Goal: Communication & Community: Connect with others

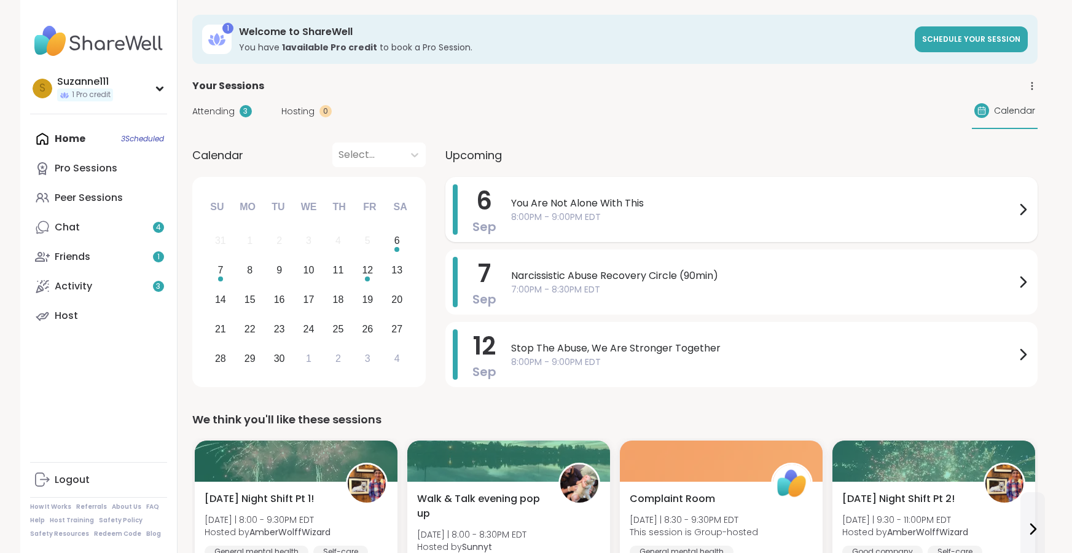
click at [661, 206] on span "You Are Not Alone With This" at bounding box center [763, 203] width 504 height 15
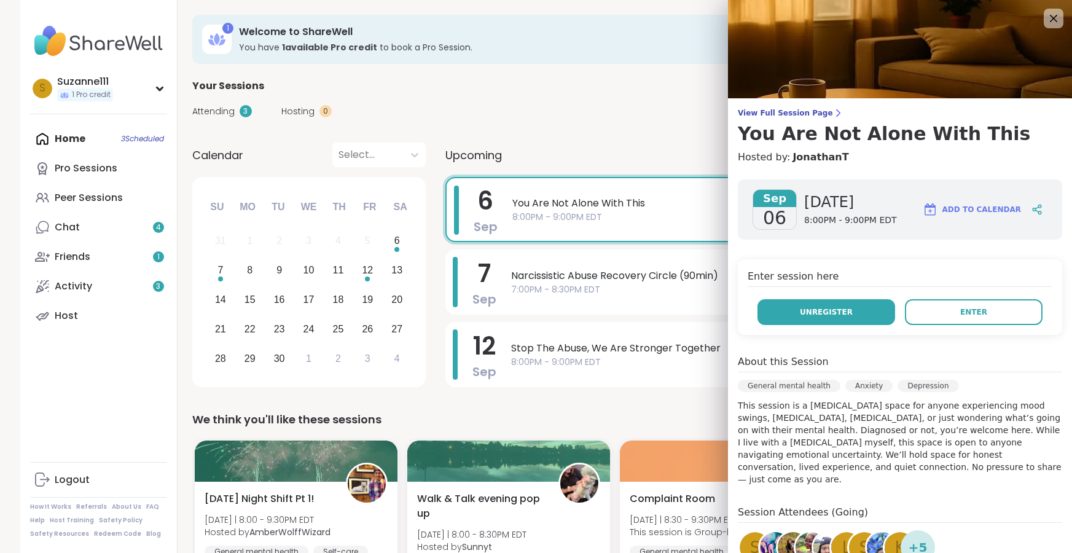
click at [846, 311] on span "Unregister" at bounding box center [826, 311] width 53 height 11
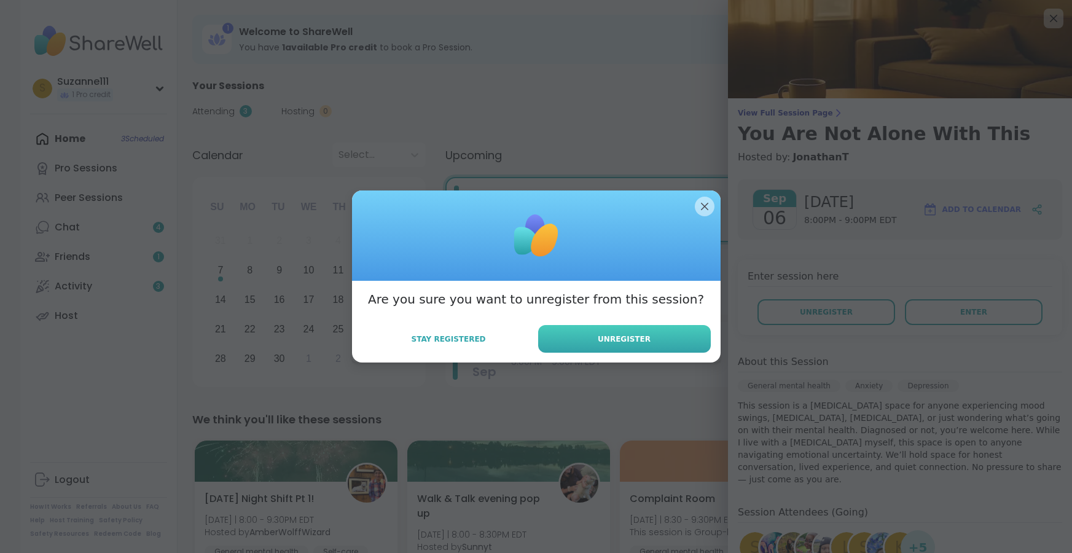
click at [615, 340] on span "Unregister" at bounding box center [624, 338] width 53 height 11
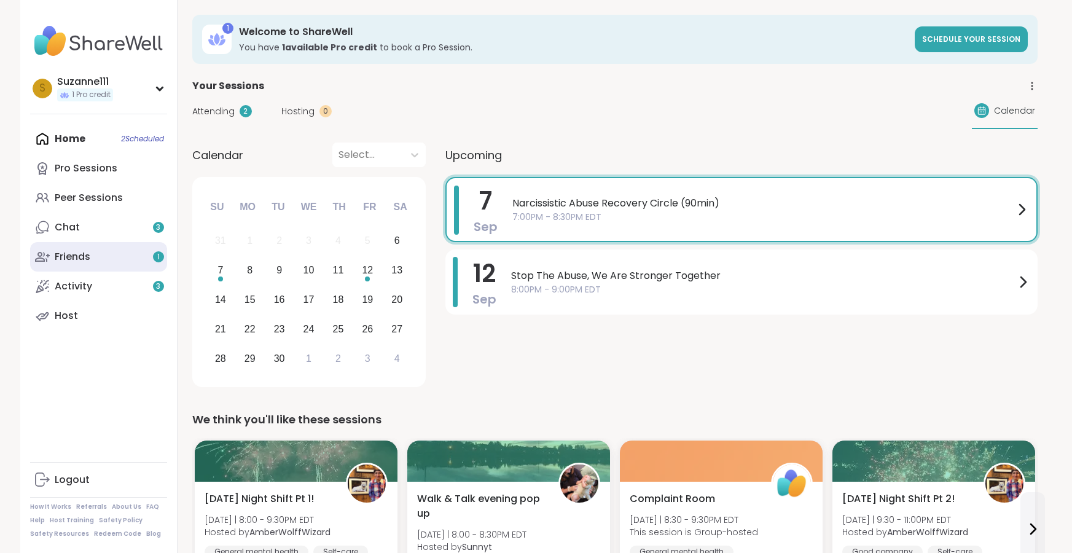
click at [85, 258] on div "Friends 1" at bounding box center [73, 257] width 36 height 14
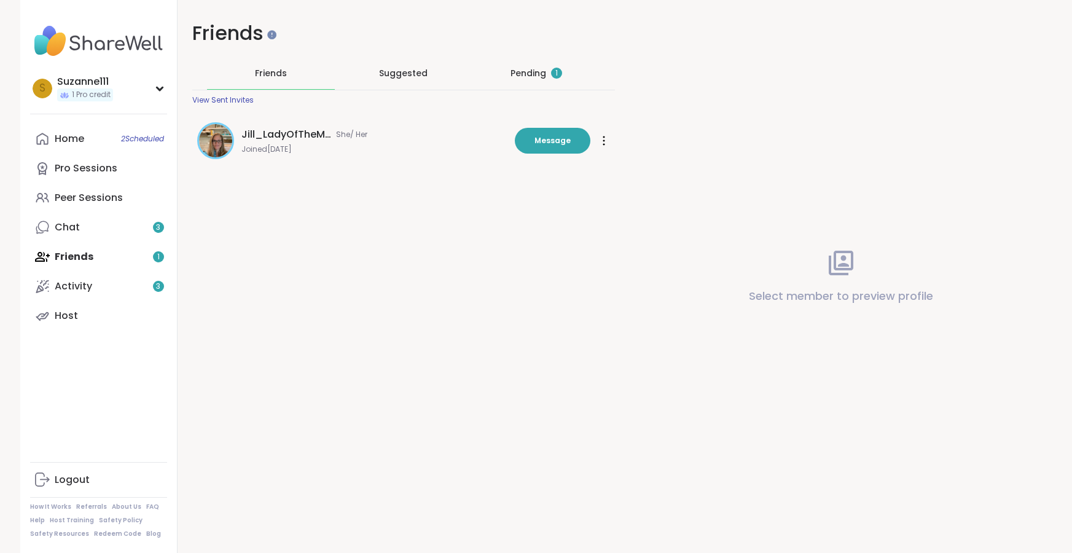
click at [521, 69] on div "Pending 1" at bounding box center [536, 73] width 52 height 12
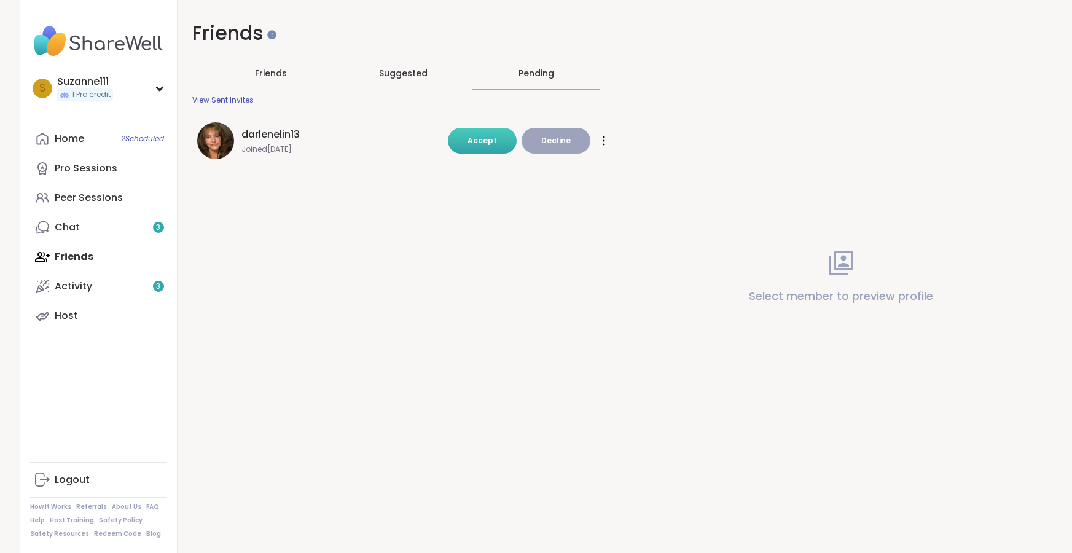
click at [471, 139] on span "Accept" at bounding box center [481, 140] width 29 height 10
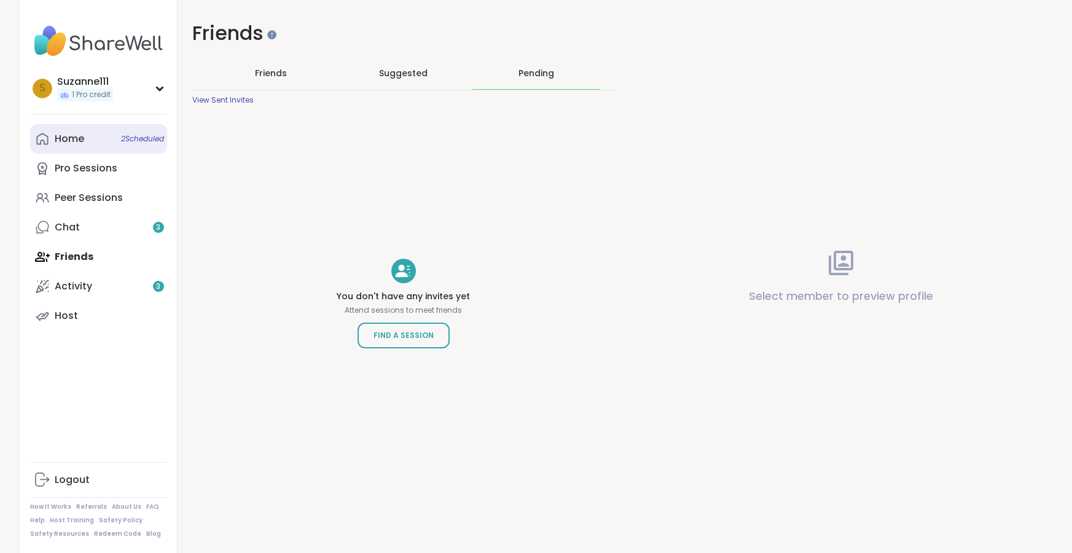
click at [67, 139] on div "Home 2 Scheduled" at bounding box center [69, 139] width 29 height 14
